Goal: Transaction & Acquisition: Obtain resource

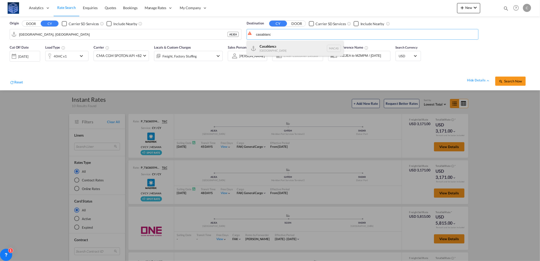
click at [292, 51] on div "Casablanc a [GEOGRAPHIC_DATA] [GEOGRAPHIC_DATA]" at bounding box center [295, 48] width 97 height 15
type input "[GEOGRAPHIC_DATA], MACAS"
click at [290, 70] on div "Reset hide details Search Now" at bounding box center [270, 79] width 526 height 20
click at [507, 83] on button "Search Now" at bounding box center [511, 81] width 31 height 9
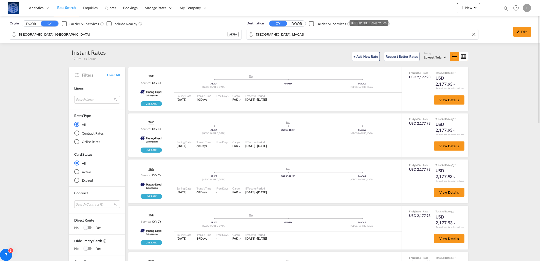
click at [288, 35] on input "[GEOGRAPHIC_DATA], MACAS" at bounding box center [366, 35] width 220 height 8
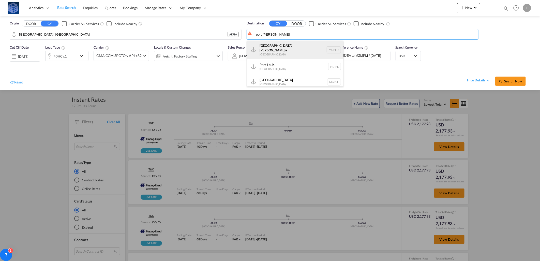
click at [298, 51] on div "[GEOGRAPHIC_DATA][PERSON_NAME] is [GEOGRAPHIC_DATA] [GEOGRAPHIC_DATA]" at bounding box center [295, 50] width 97 height 18
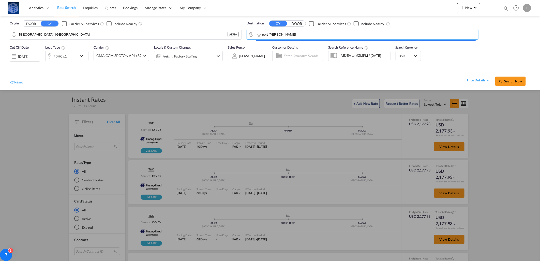
type input "[GEOGRAPHIC_DATA], MUPLU"
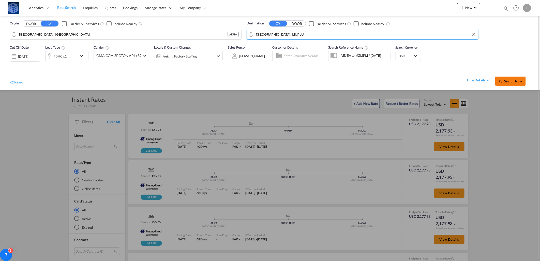
click at [508, 80] on span "Search Now" at bounding box center [510, 81] width 23 height 4
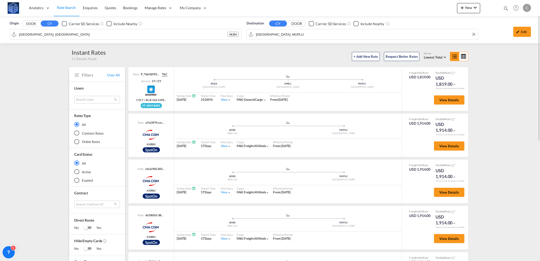
click at [321, 33] on input "[GEOGRAPHIC_DATA], MUPLU" at bounding box center [366, 35] width 220 height 8
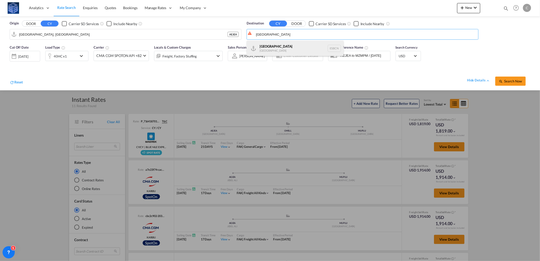
click at [283, 47] on div "[GEOGRAPHIC_DATA] [GEOGRAPHIC_DATA] ESBCN" at bounding box center [295, 48] width 97 height 15
type input "[GEOGRAPHIC_DATA], ESBCN"
click at [80, 56] on md-icon "icon-chevron-down" at bounding box center [82, 56] width 9 height 6
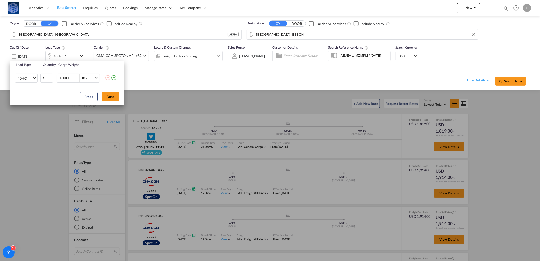
click at [39, 77] on td "40HC 20GP 40GP 40HC 45HC 20RE 40RE 40HR 20OT 40OT 20FR 40FR 40NR 20NR 45S 20TK …" at bounding box center [25, 78] width 30 height 20
click at [28, 79] on span "40HC" at bounding box center [25, 78] width 15 height 5
click at [29, 53] on md-option "20GP" at bounding box center [30, 54] width 35 height 12
click at [110, 96] on button "Done" at bounding box center [111, 96] width 18 height 9
